Goal: Task Accomplishment & Management: Use online tool/utility

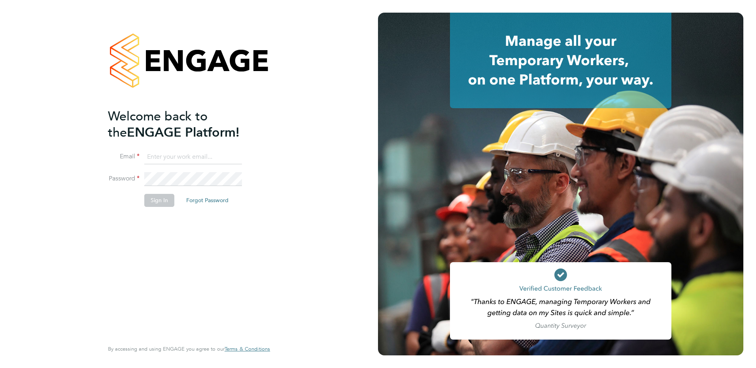
type input "[PERSON_NAME][EMAIL_ADDRESS][PERSON_NAME][DOMAIN_NAME]"
click at [162, 204] on button "Sign In" at bounding box center [159, 200] width 30 height 13
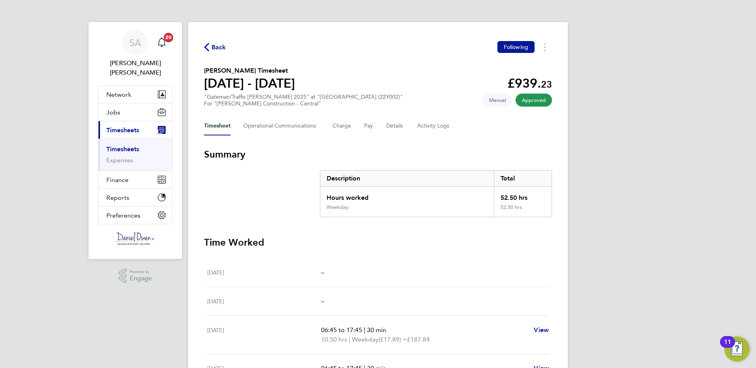
click at [125, 145] on link "Timesheets" at bounding box center [122, 149] width 33 height 8
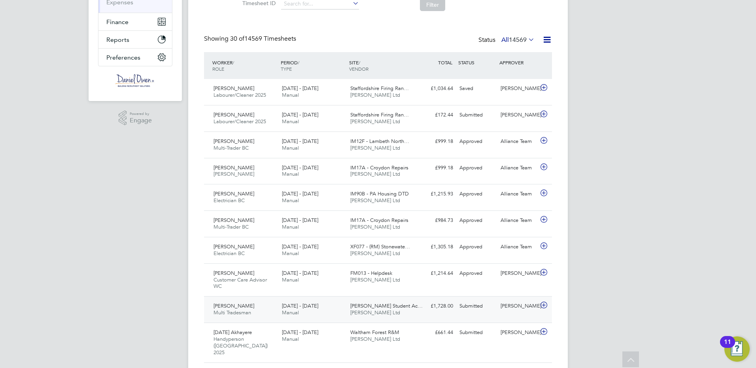
click at [363, 304] on span "[PERSON_NAME] Student Ac…" at bounding box center [386, 306] width 72 height 7
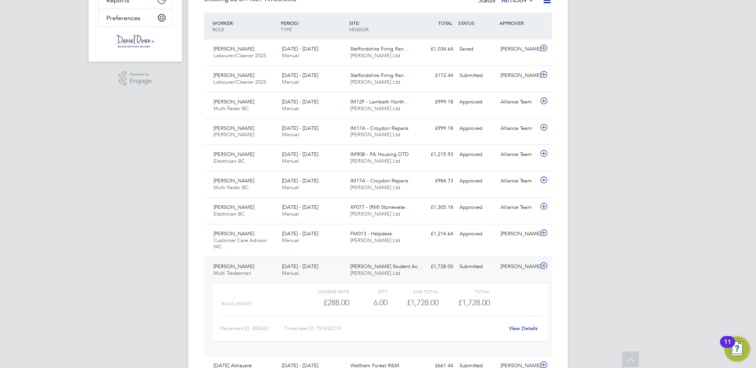
click at [529, 331] on link "View Details" at bounding box center [523, 328] width 29 height 7
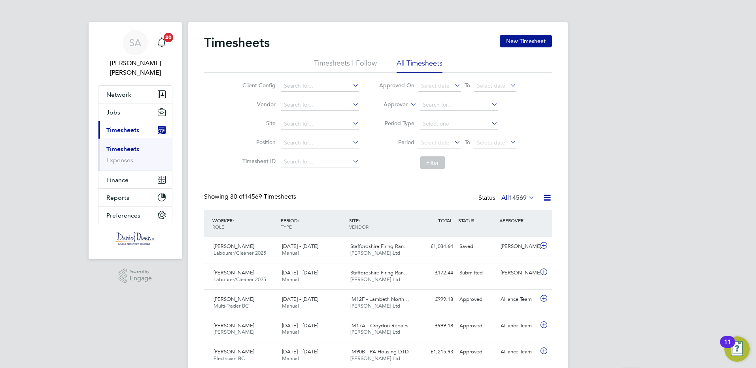
scroll to position [40, 0]
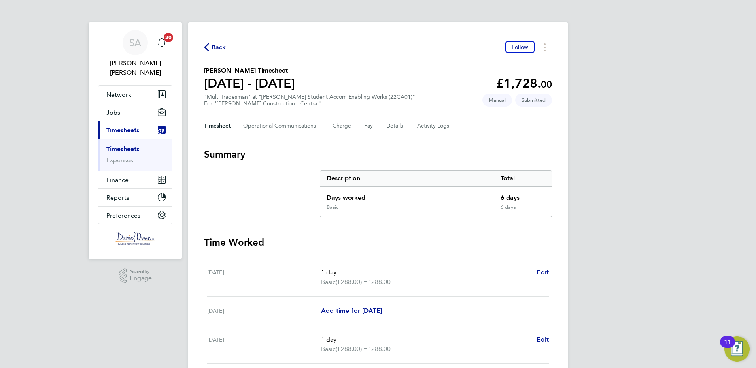
scroll to position [40, 0]
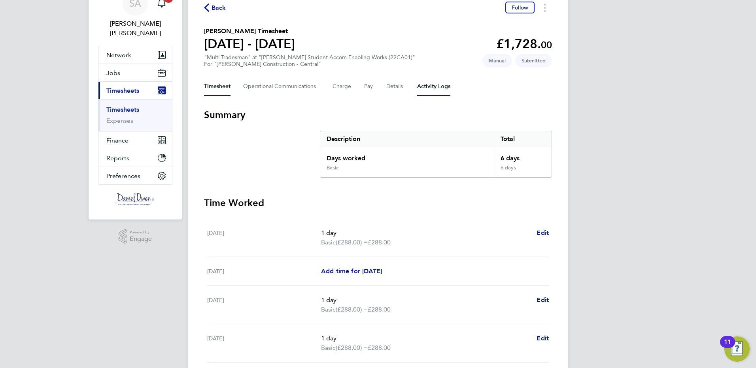
click at [428, 85] on Logs-tab "Activity Logs" at bounding box center [433, 86] width 33 height 19
